Goal: Book appointment/travel/reservation

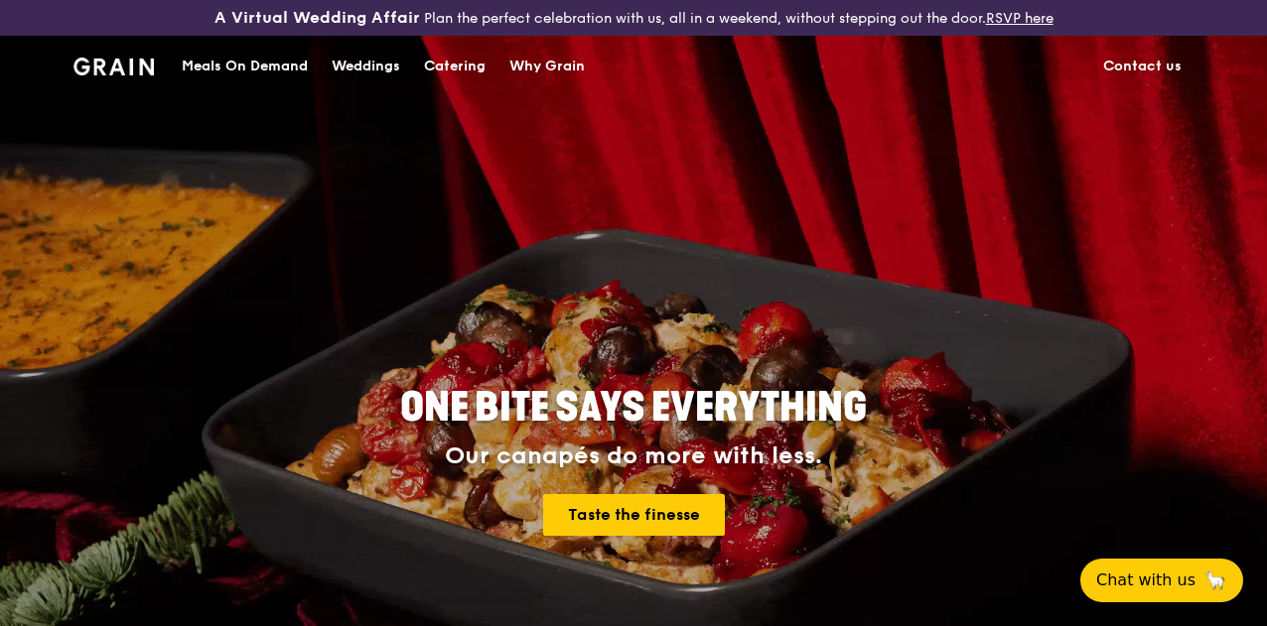
click at [381, 90] on div "Weddings" at bounding box center [366, 67] width 69 height 60
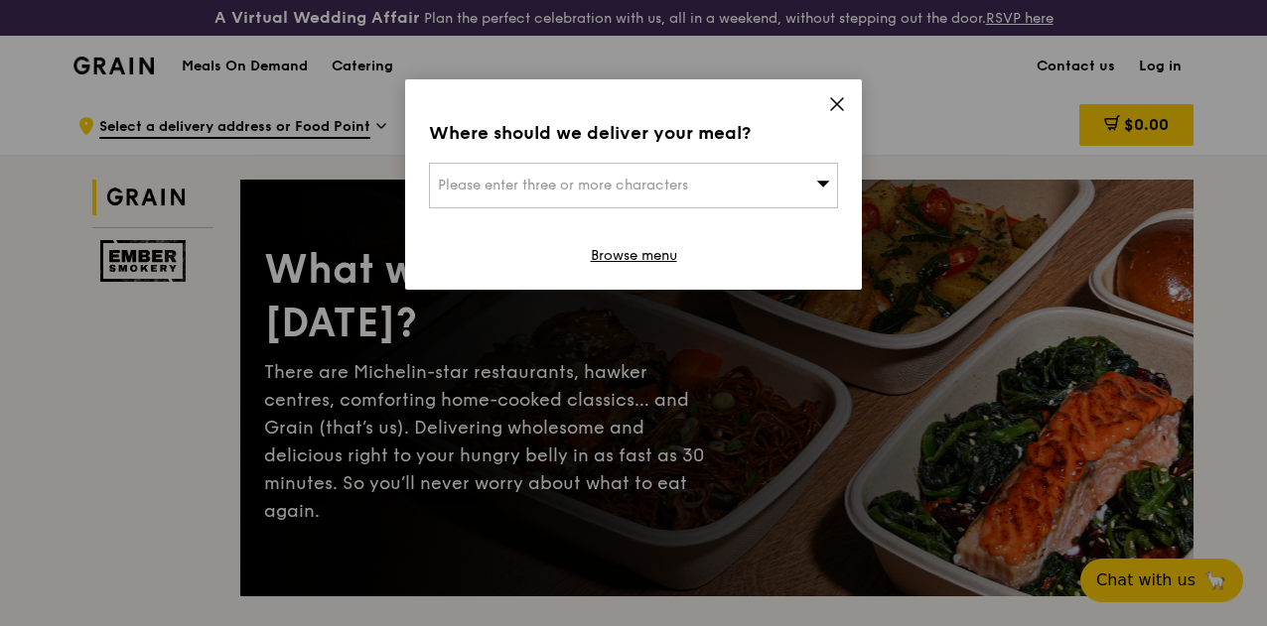
click at [842, 99] on icon at bounding box center [837, 104] width 12 height 12
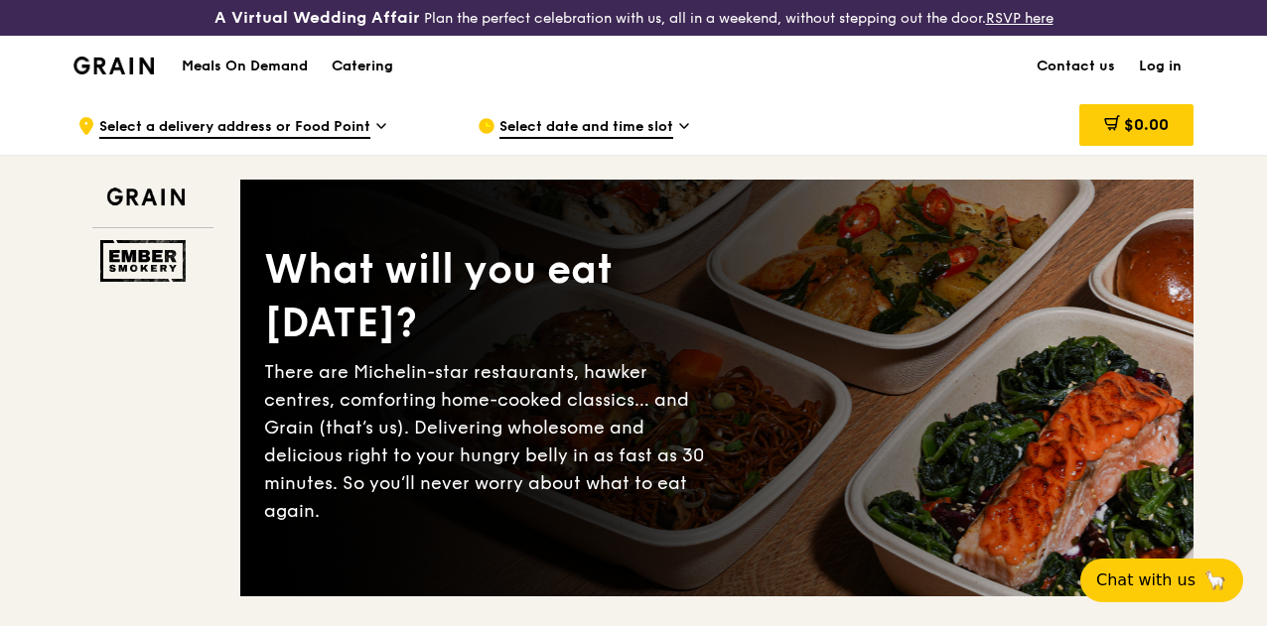
click at [365, 80] on div "Catering" at bounding box center [363, 67] width 62 height 60
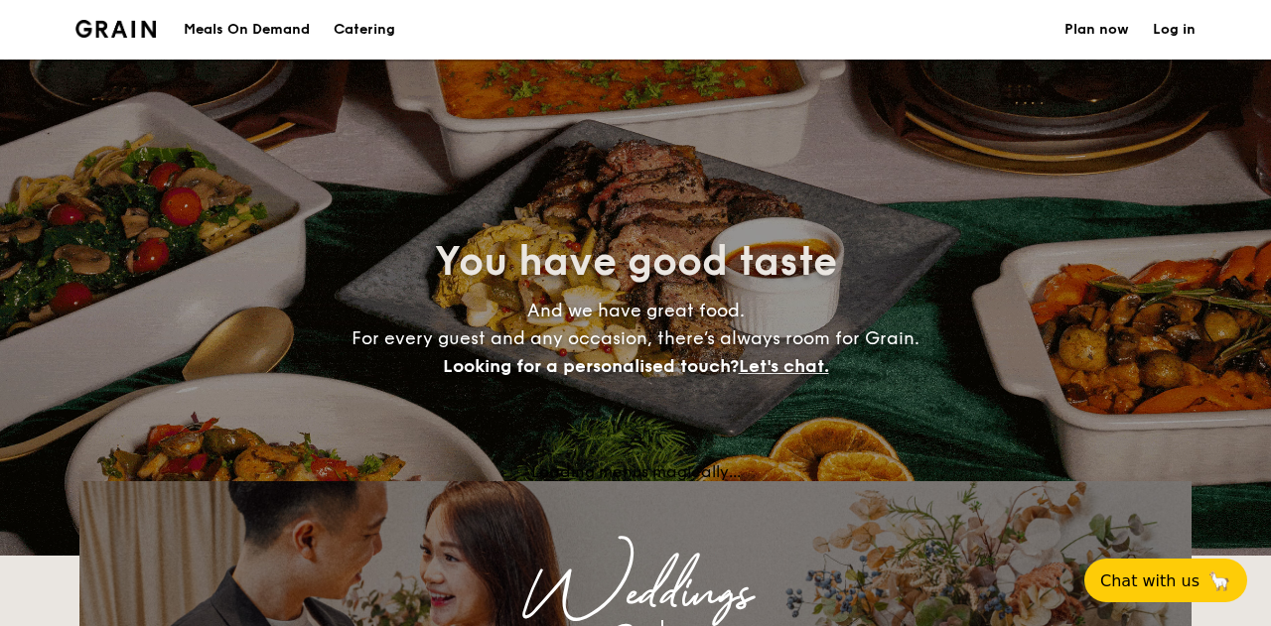
select select
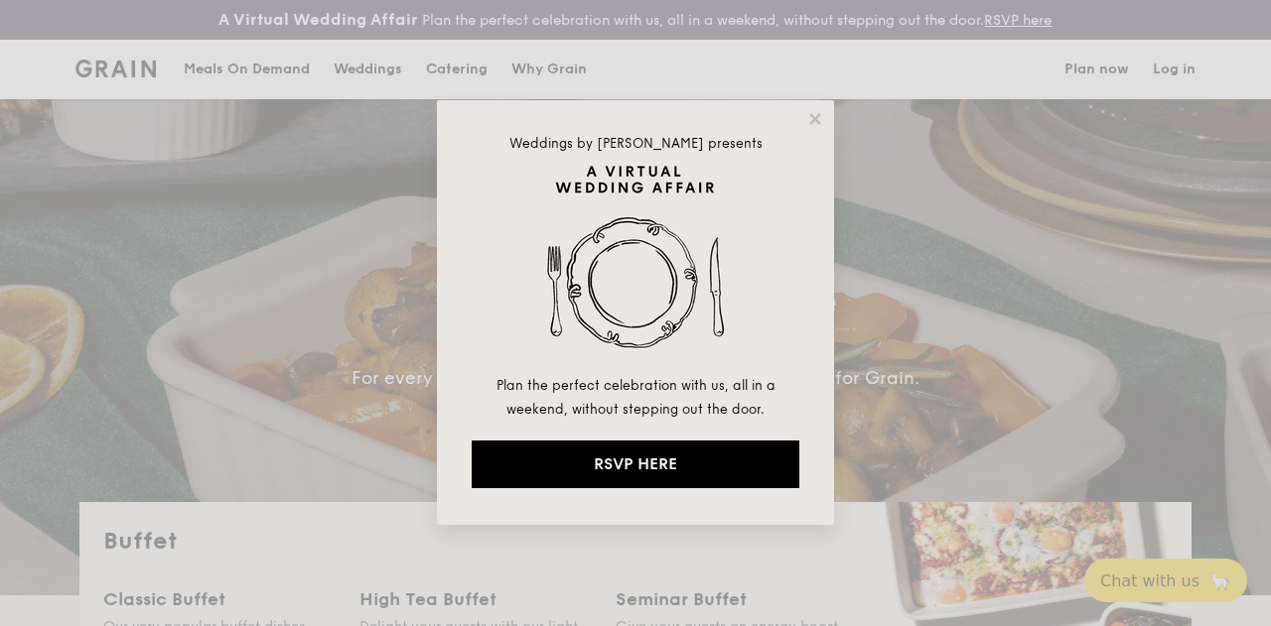
click at [316, 188] on div "Weddings by [PERSON_NAME] presents Plan the perfect celebration with us, all in…" at bounding box center [635, 313] width 1271 height 626
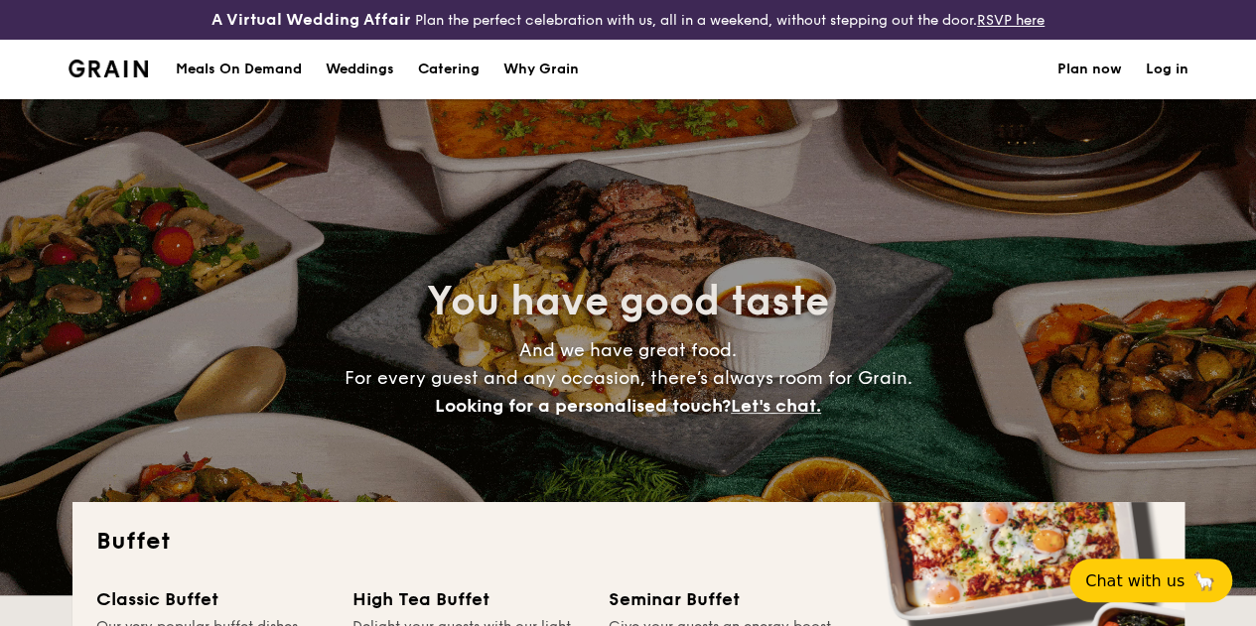
click at [280, 82] on div "Meals On Demand" at bounding box center [239, 70] width 126 height 60
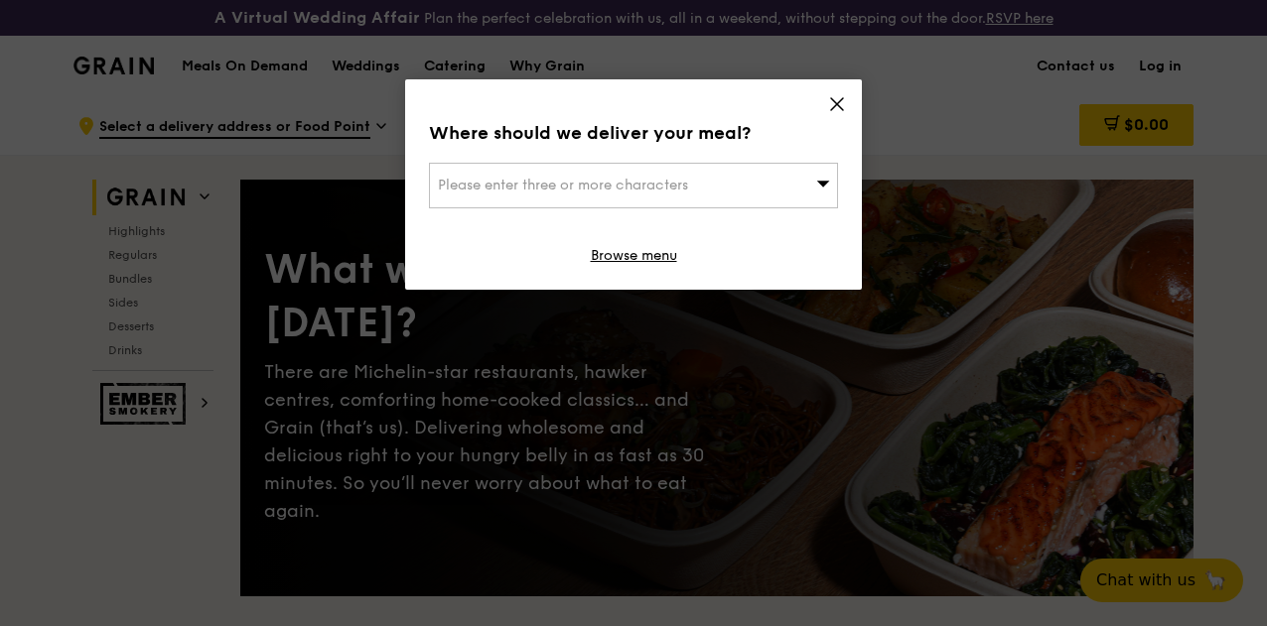
scroll to position [99, 0]
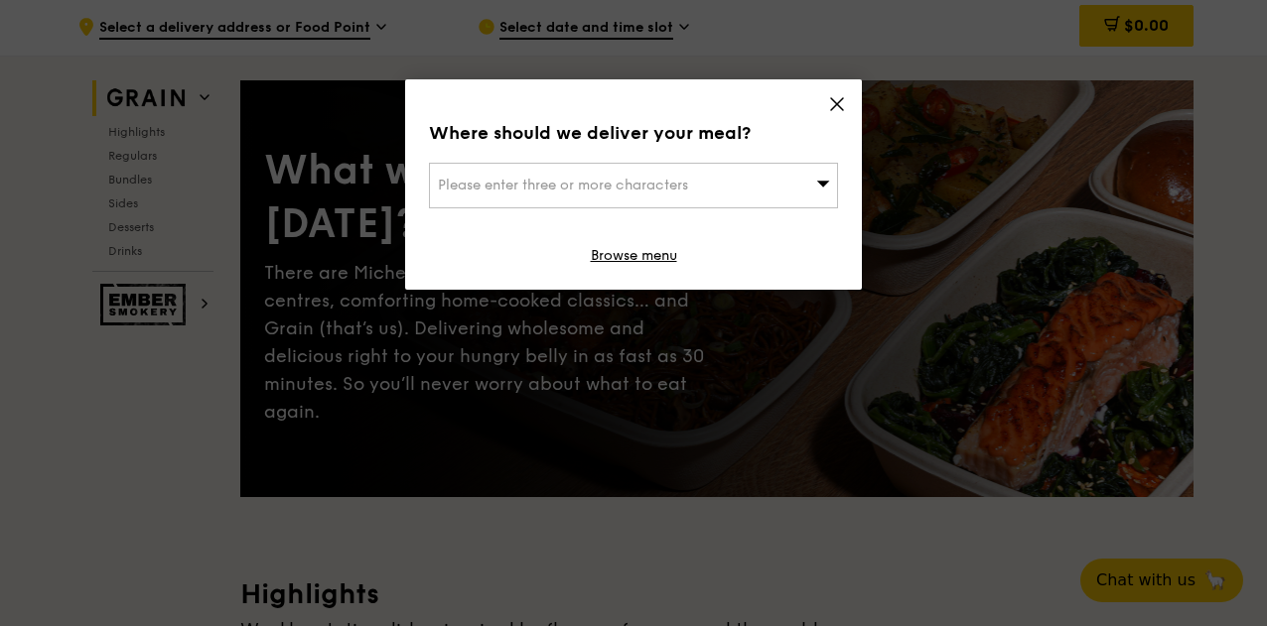
click at [834, 109] on icon at bounding box center [837, 104] width 18 height 18
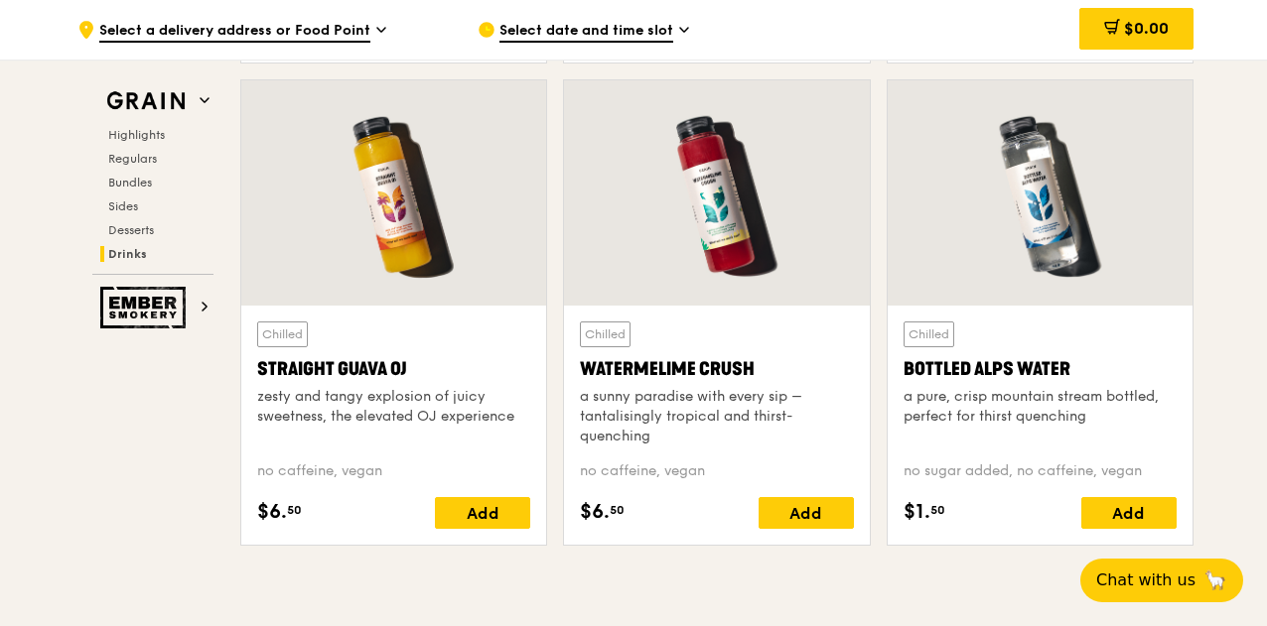
scroll to position [7922, 0]
